Goal: Navigation & Orientation: Find specific page/section

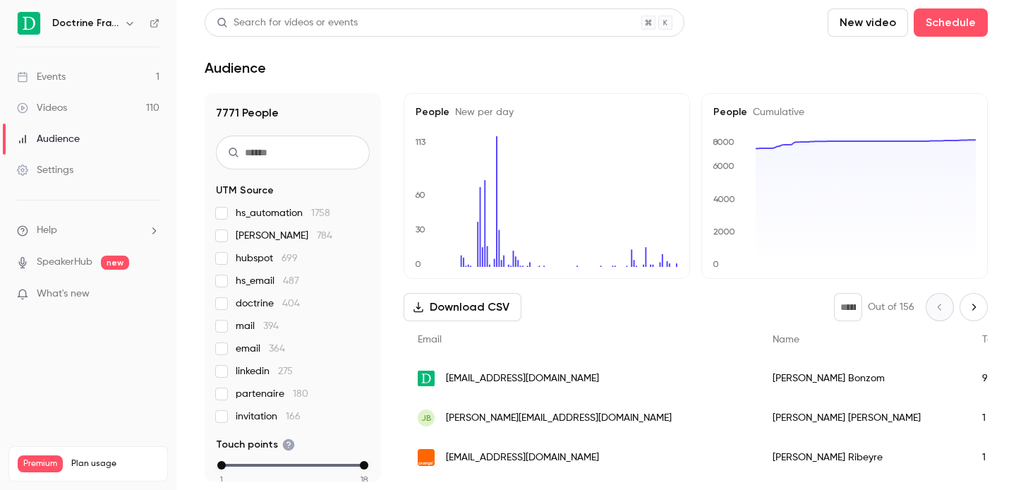
click at [131, 24] on icon "button" at bounding box center [129, 24] width 6 height 4
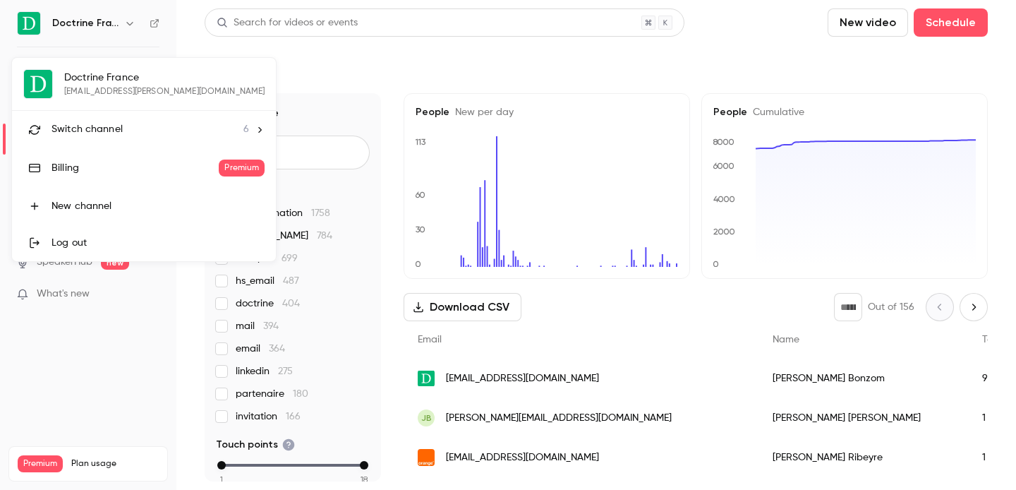
click at [112, 119] on li "Switch channel 6" at bounding box center [144, 129] width 264 height 37
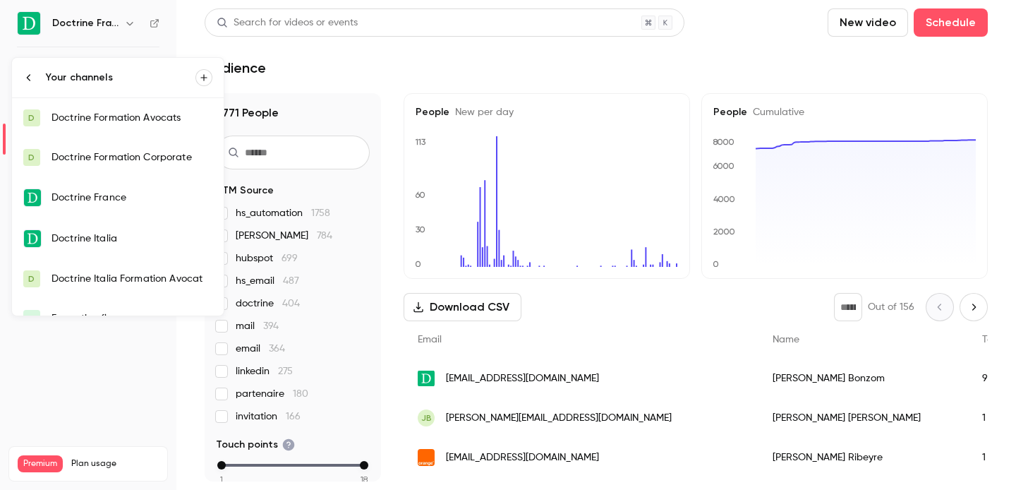
click at [117, 144] on link "D Doctrine Formation Corporate" at bounding box center [118, 158] width 212 height 40
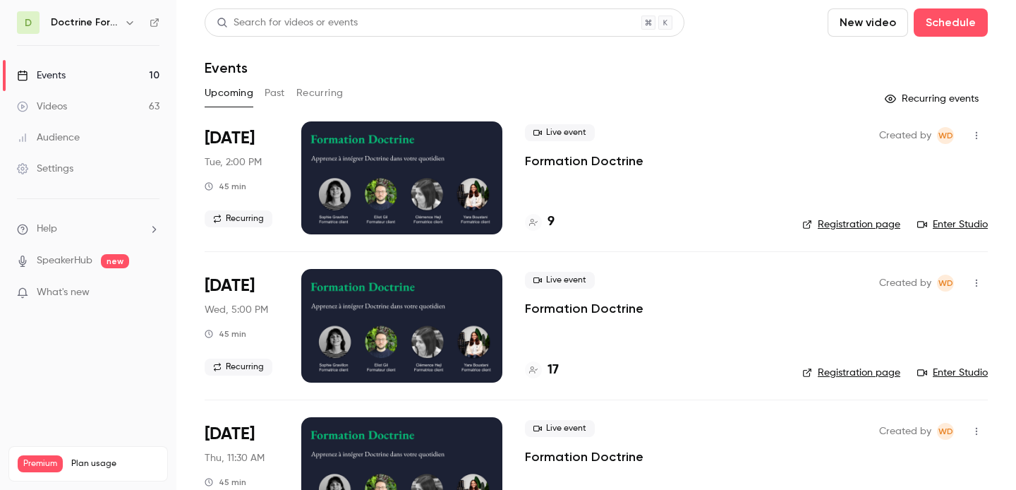
click at [128, 25] on icon "button" at bounding box center [129, 22] width 11 height 11
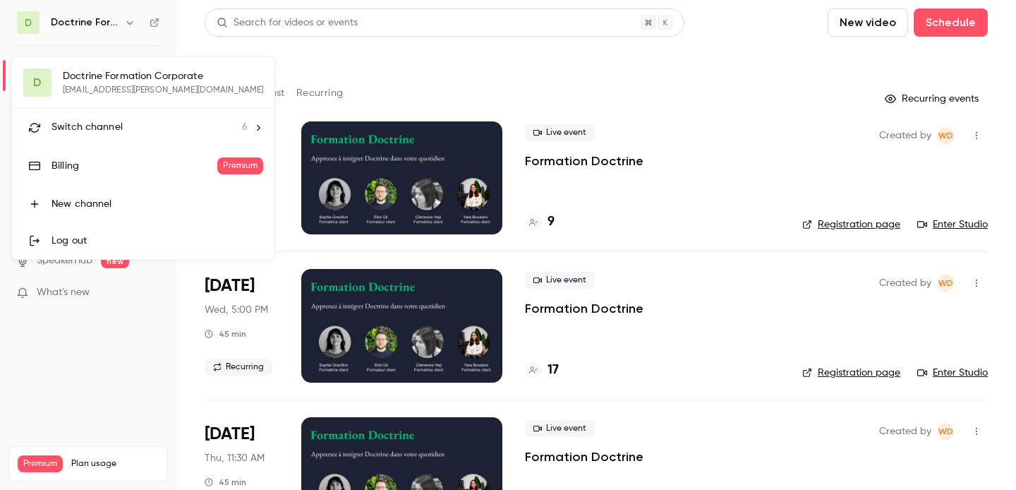
click at [104, 116] on li "Switch channel 6" at bounding box center [143, 127] width 262 height 37
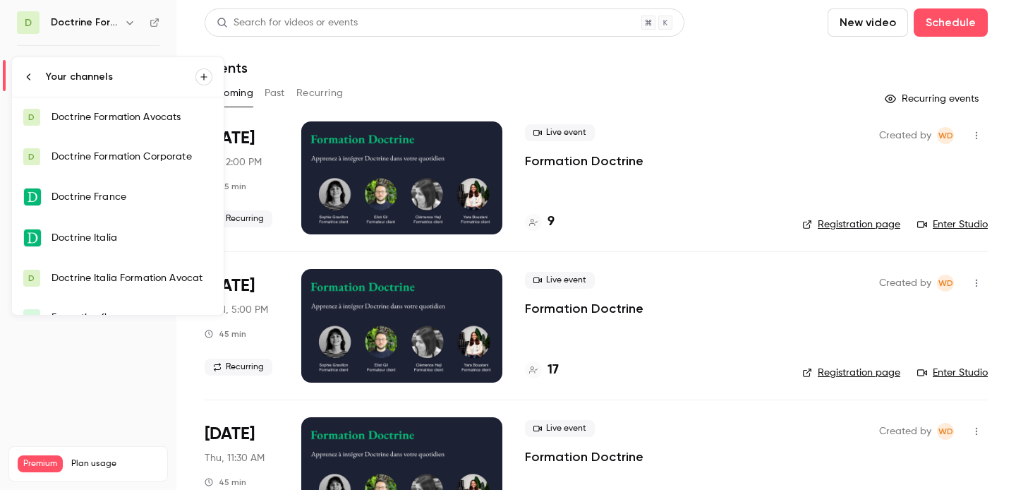
click at [133, 114] on div "Doctrine Formation Avocats" at bounding box center [132, 117] width 161 height 14
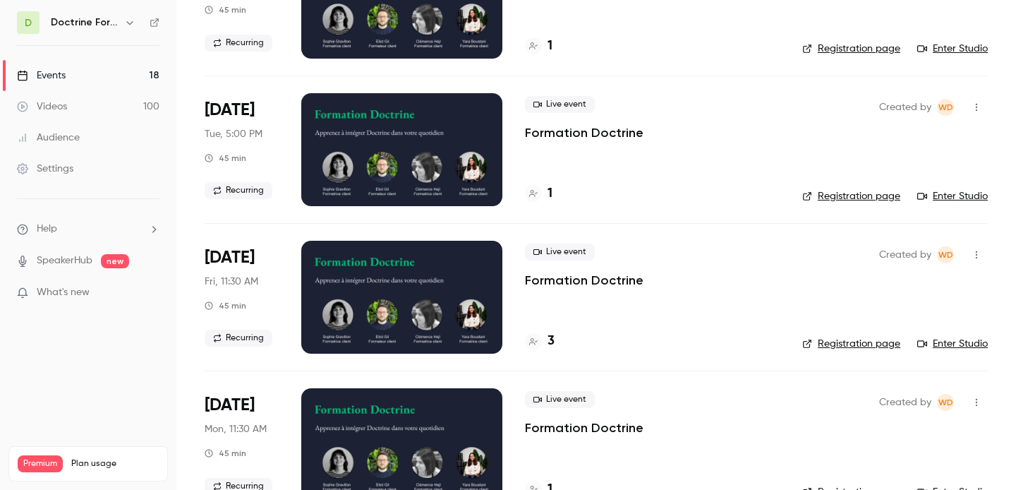
scroll to position [877, 0]
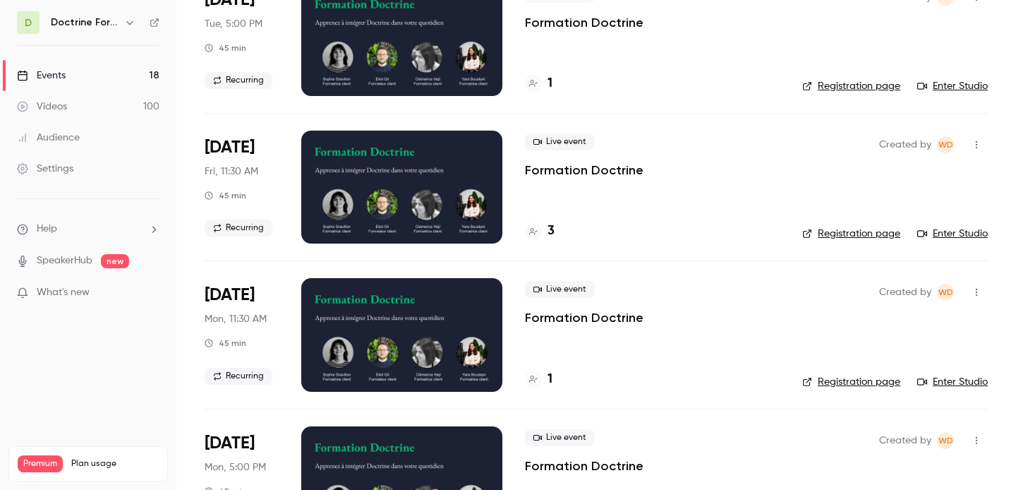
click at [862, 236] on link "Registration page" at bounding box center [851, 234] width 98 height 14
